Goal: Use online tool/utility: Utilize a website feature to perform a specific function

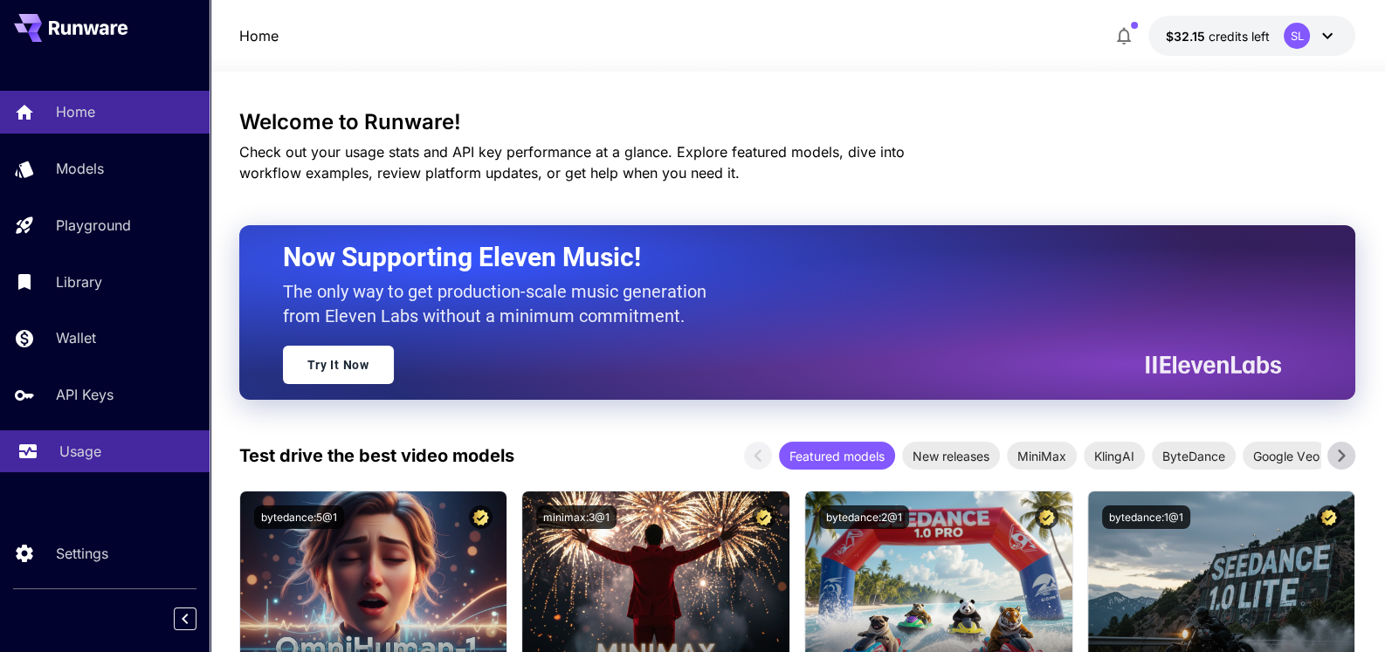
click at [72, 452] on p "Usage" at bounding box center [80, 451] width 42 height 21
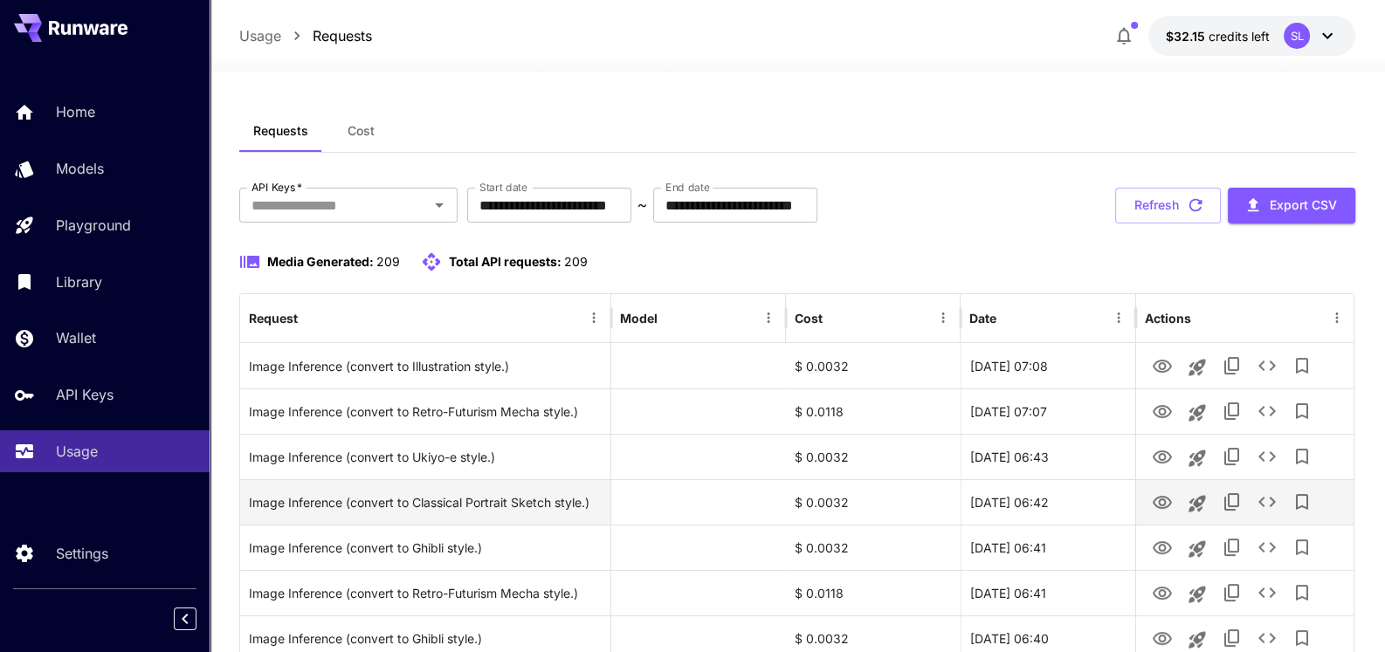
scroll to position [86, 0]
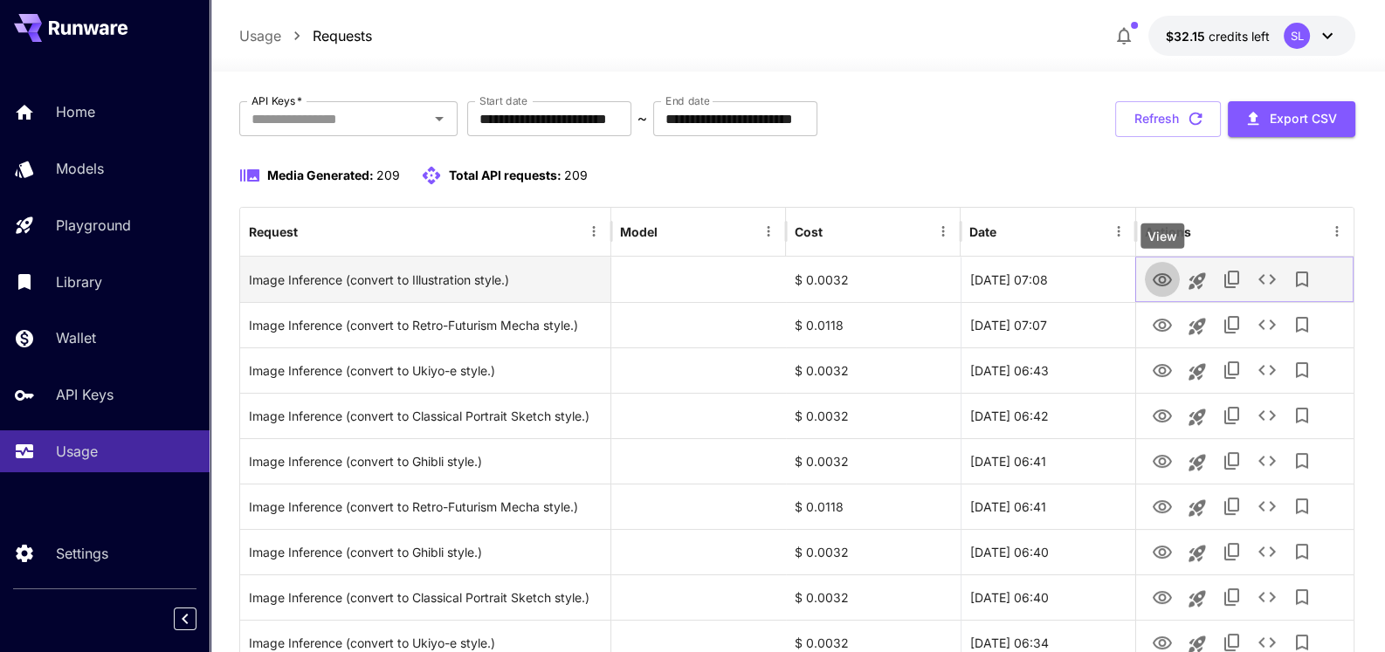
click at [1163, 279] on icon "View" at bounding box center [1162, 279] width 19 height 13
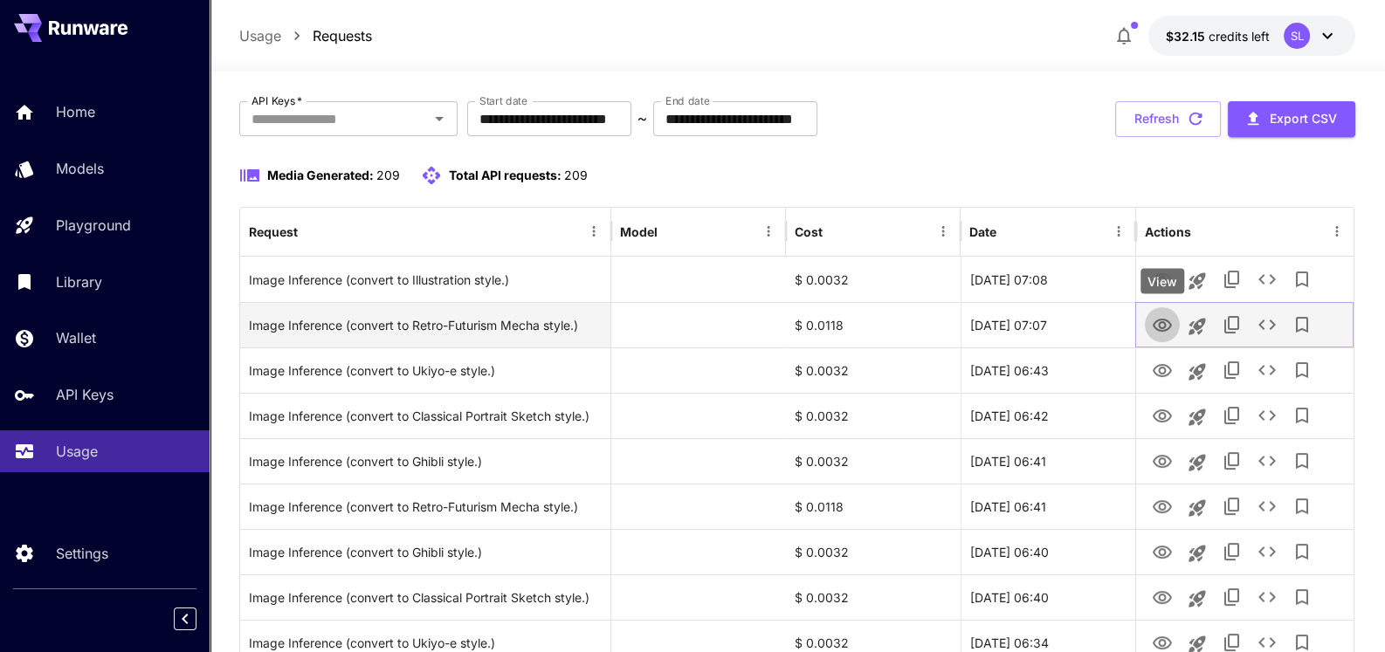
click at [1162, 325] on icon "View" at bounding box center [1162, 325] width 21 height 21
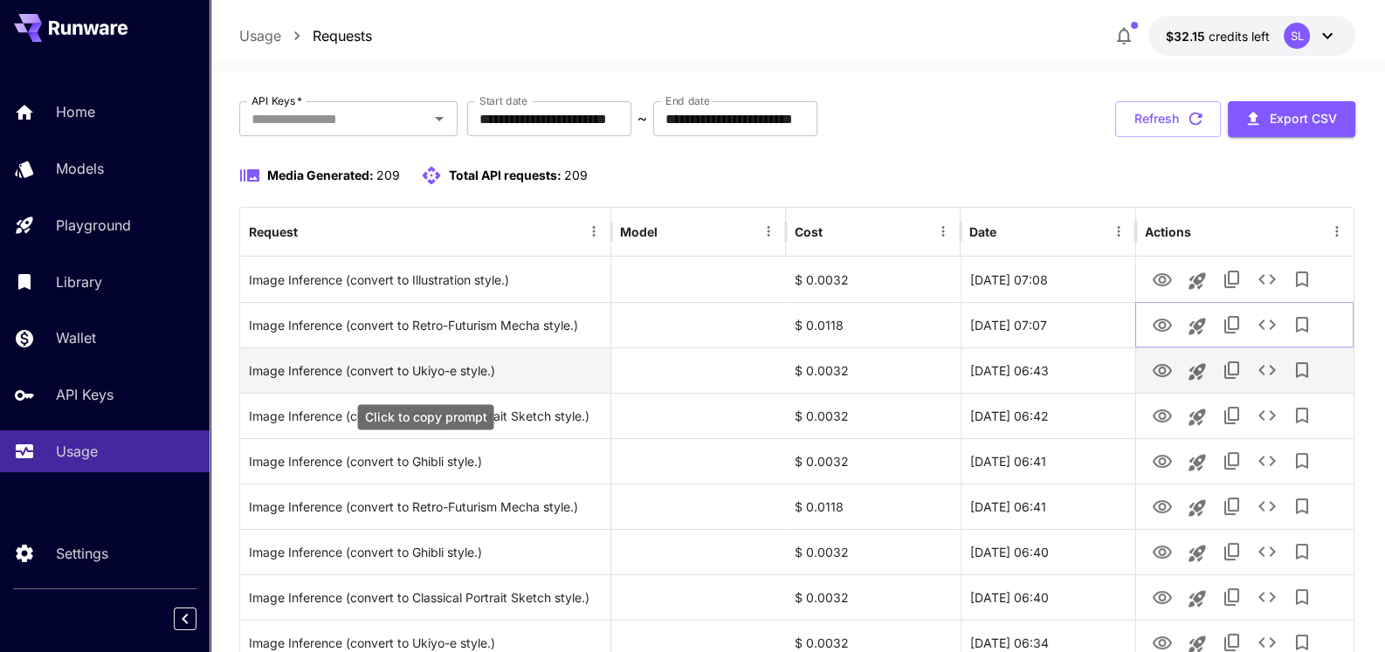
scroll to position [0, 0]
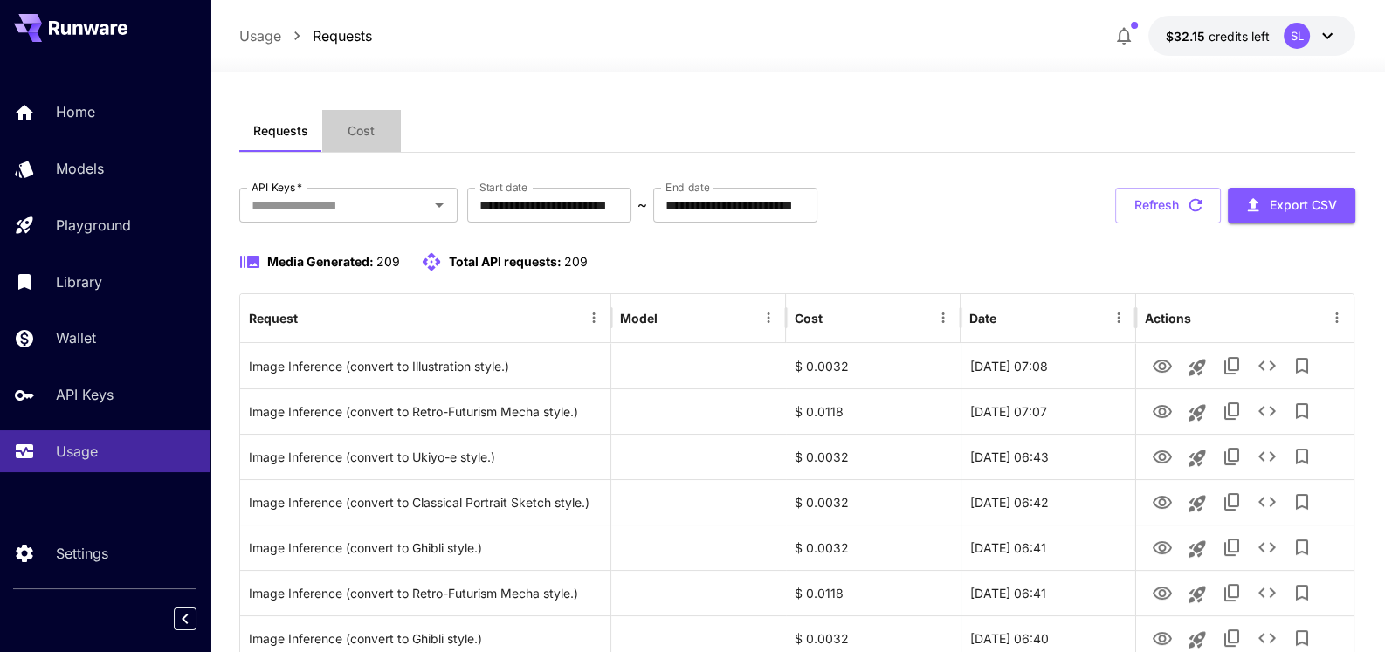
click at [369, 134] on span "Cost" at bounding box center [361, 131] width 27 height 16
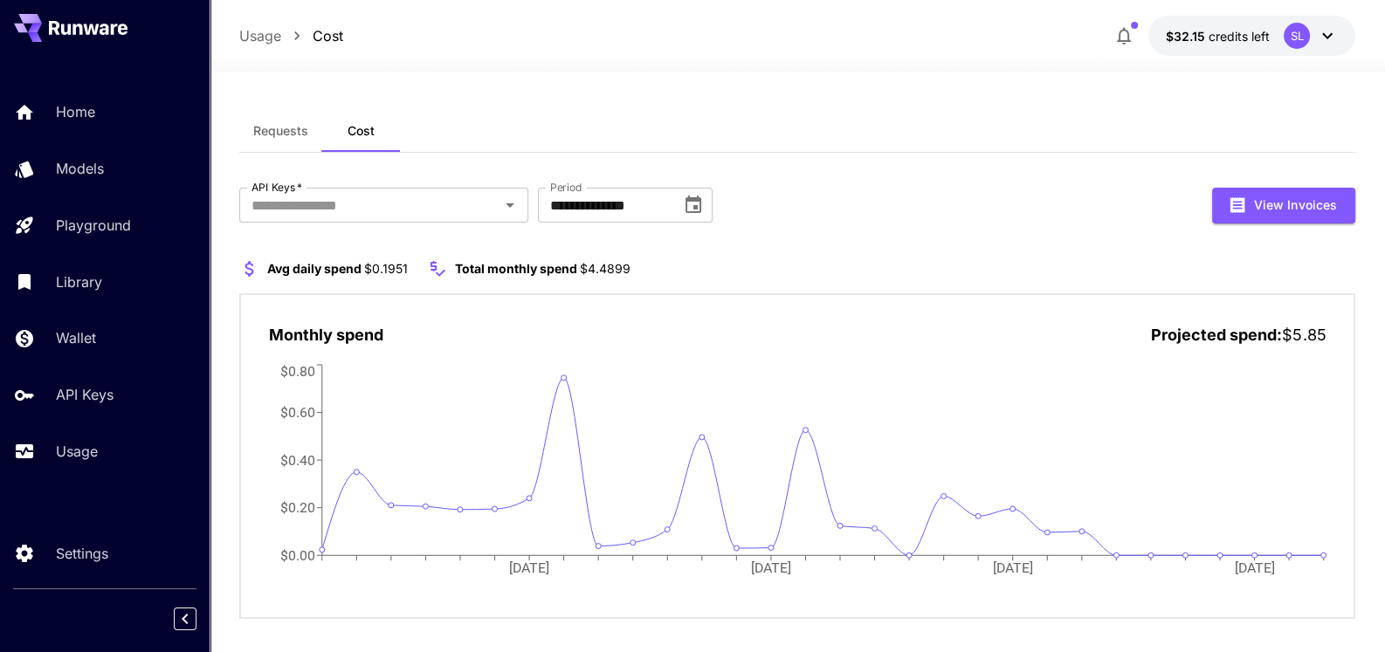
click at [1332, 33] on icon at bounding box center [1327, 36] width 10 height 6
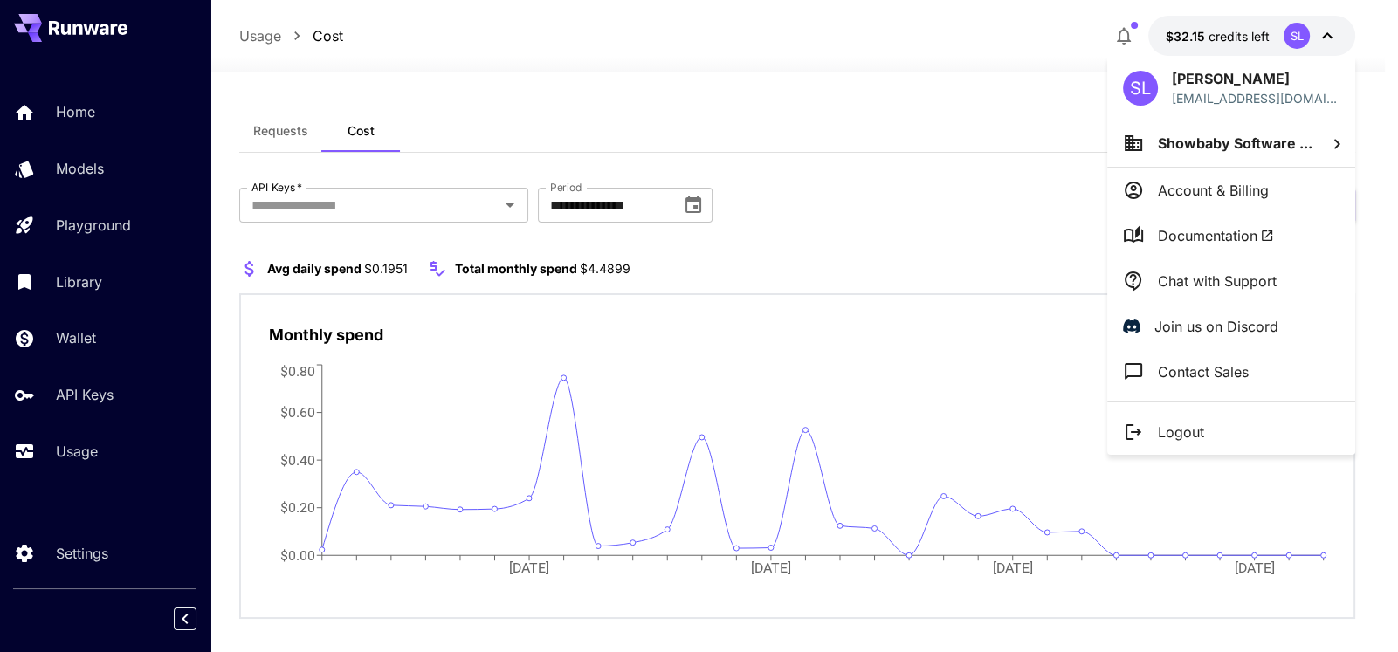
click at [996, 184] on div at bounding box center [699, 326] width 1398 height 652
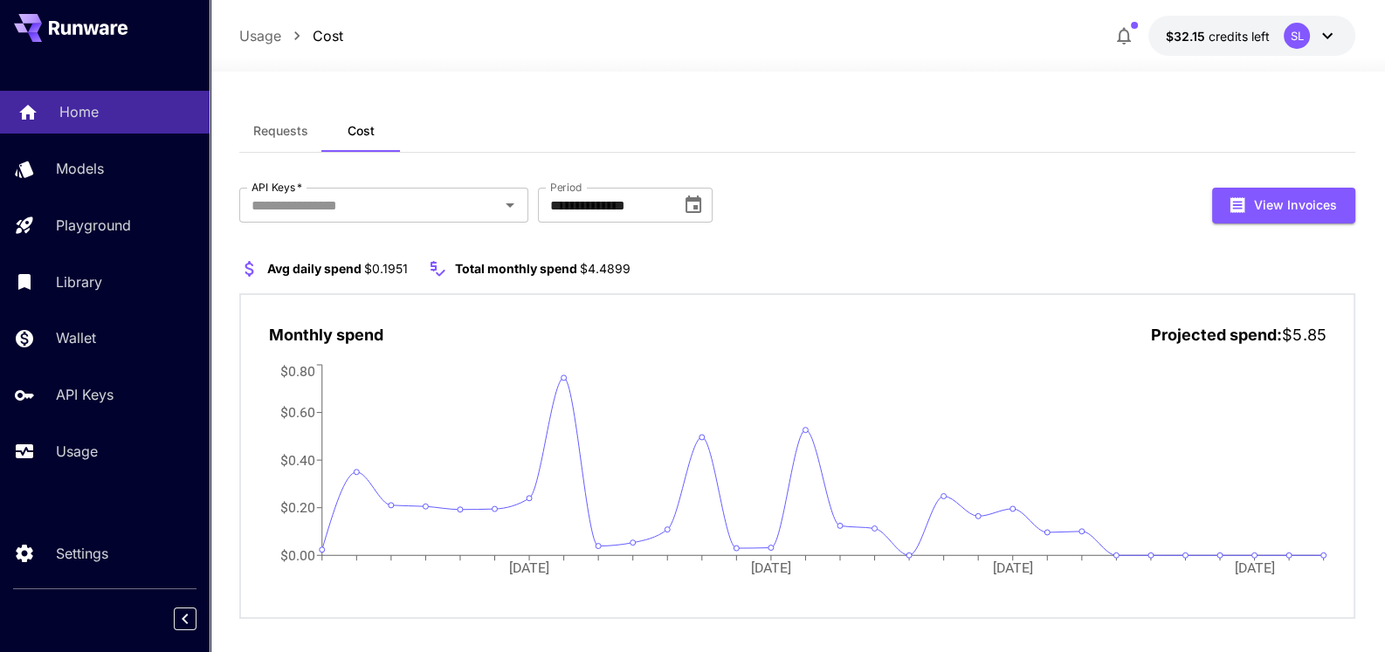
click at [78, 110] on p "Home" at bounding box center [78, 111] width 39 height 21
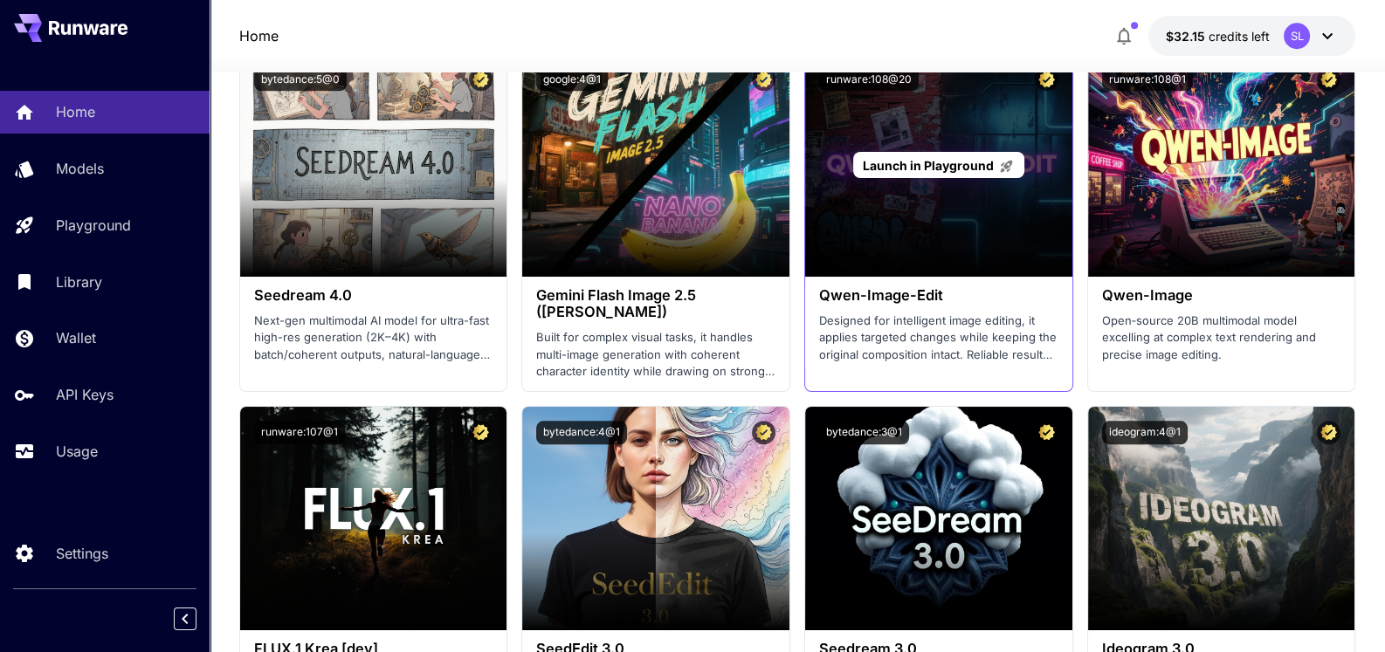
scroll to position [2096, 0]
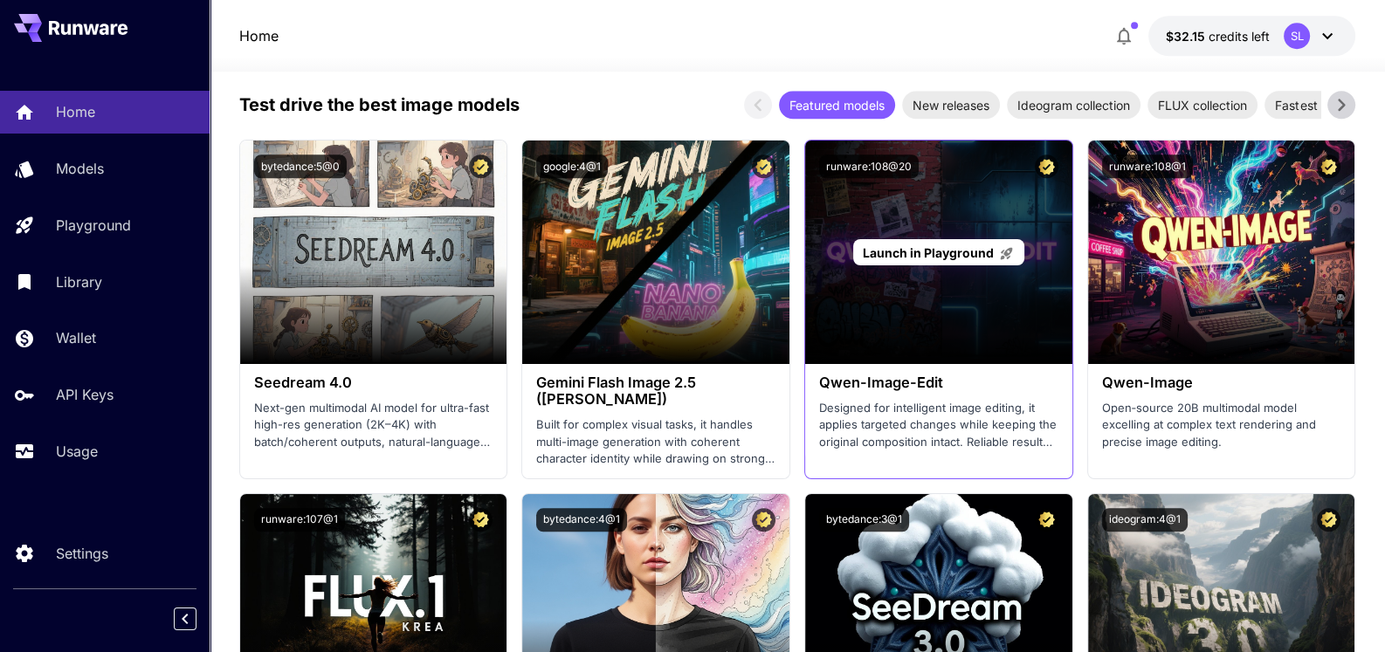
click at [910, 257] on span "Launch in Playground" at bounding box center [928, 252] width 131 height 15
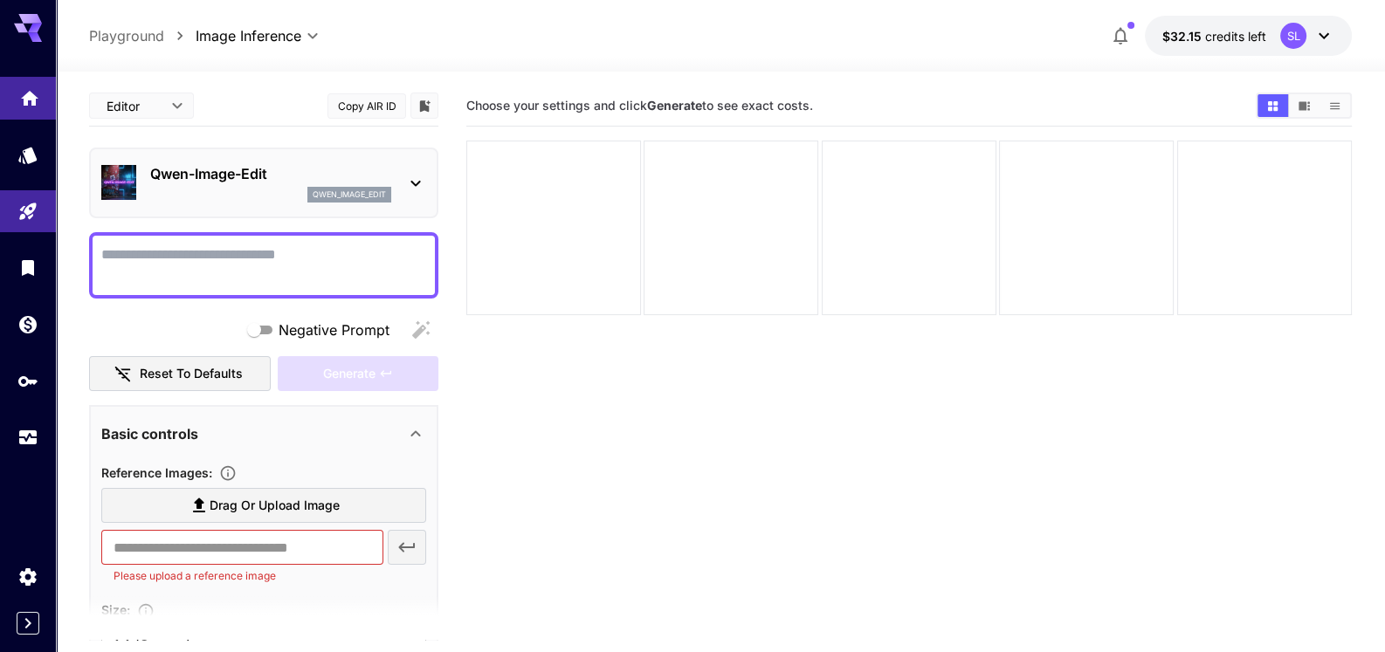
click at [26, 97] on icon "Home" at bounding box center [29, 93] width 17 height 15
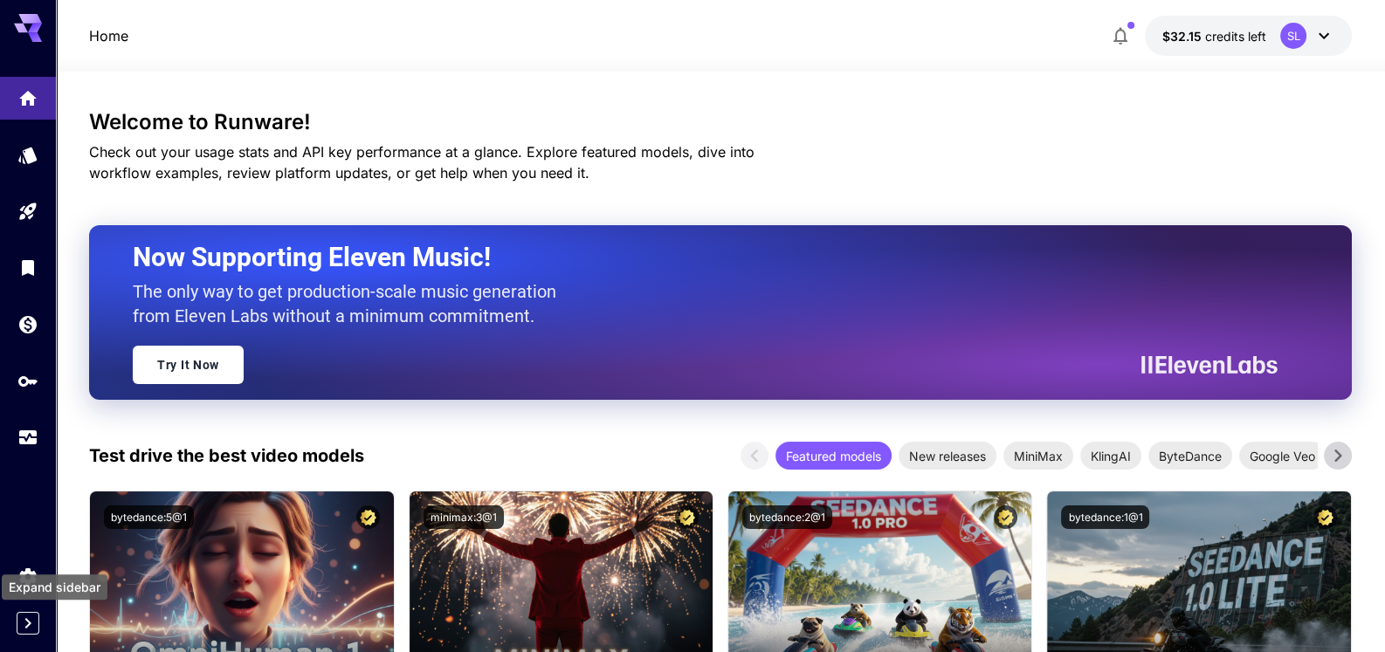
click at [33, 619] on icon "Expand sidebar" at bounding box center [27, 623] width 21 height 21
